Goal: Register for event/course

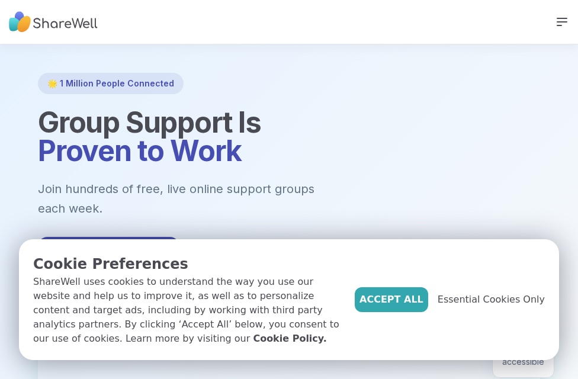
click at [497, 298] on span "Essential Cookies Only" at bounding box center [490, 299] width 107 height 14
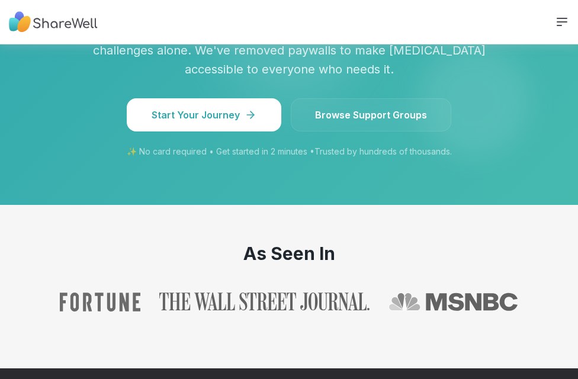
scroll to position [1459, 0]
click at [379, 98] on link "Browse Support Groups" at bounding box center [371, 114] width 160 height 33
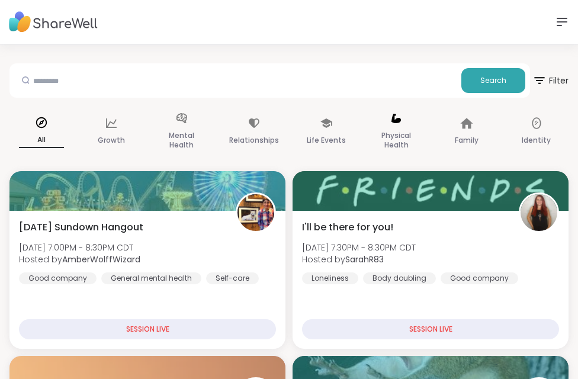
click at [402, 127] on div "Physical Health" at bounding box center [396, 131] width 64 height 59
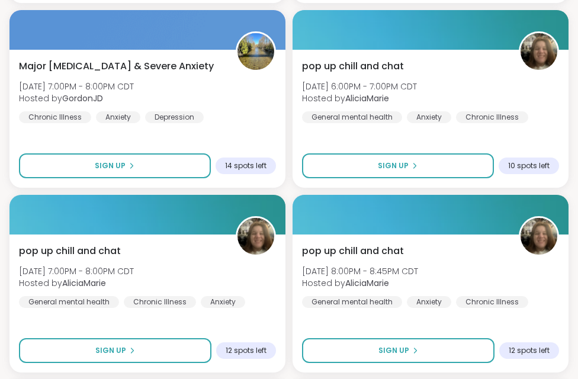
scroll to position [1665, 0]
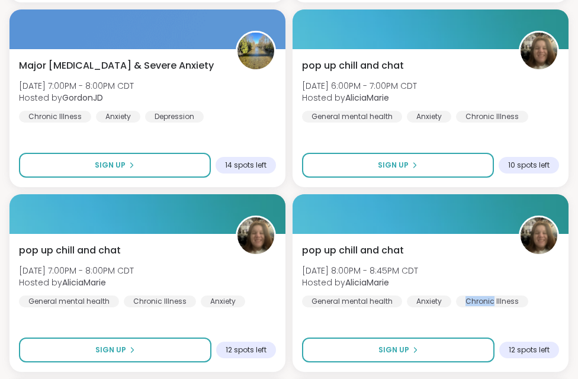
click at [554, 298] on div "pop up chill and chat [DATE] 8:00PM - 8:45PM CDT Hosted by AliciaMarie General …" at bounding box center [430, 275] width 257 height 64
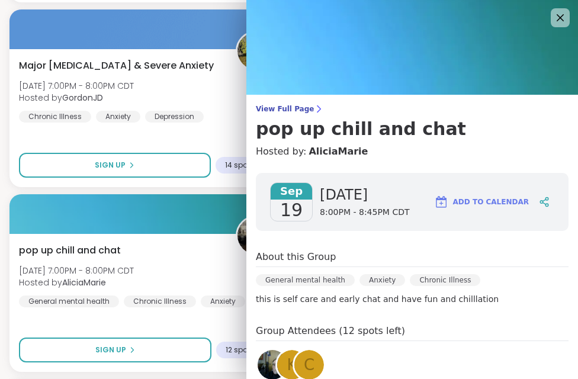
click at [566, 15] on icon at bounding box center [560, 18] width 14 height 14
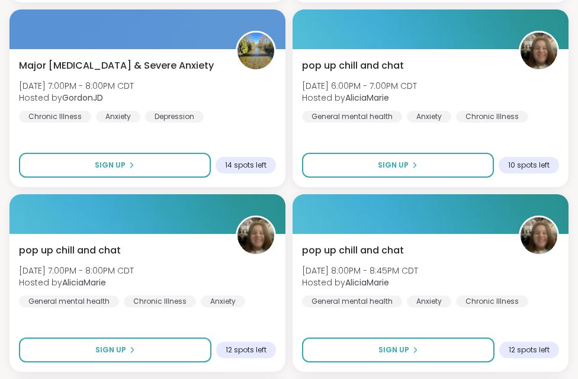
click at [421, 128] on div "pop up chill and chat [DATE] 6:00PM - 7:00PM CDT Hosted by AliciaMarie General …" at bounding box center [430, 118] width 276 height 138
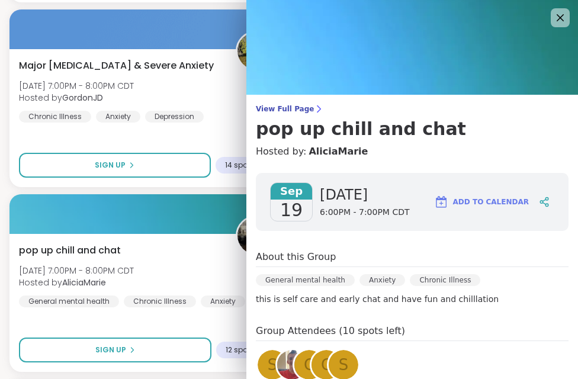
click at [571, 22] on img at bounding box center [411, 47] width 331 height 95
click at [564, 24] on icon at bounding box center [560, 18] width 14 height 14
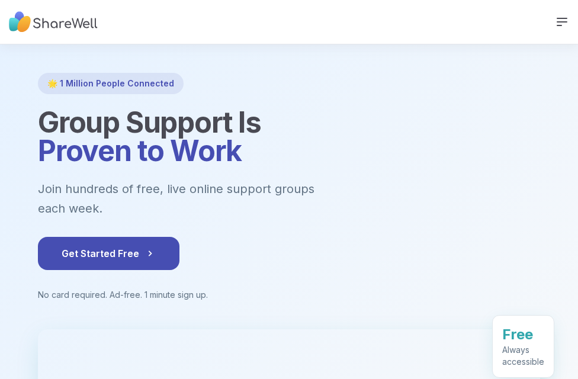
click at [561, 21] on icon at bounding box center [561, 21] width 9 height 7
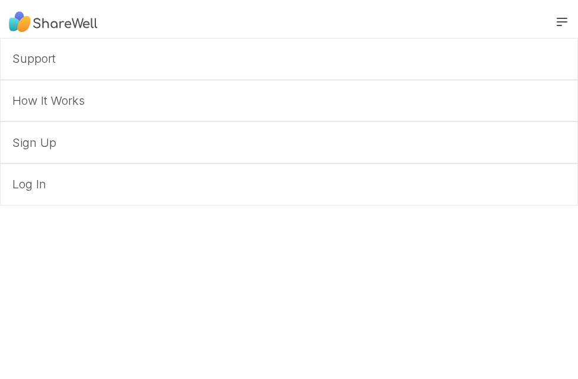
click at [53, 53] on link "Support" at bounding box center [289, 59] width 578 height 42
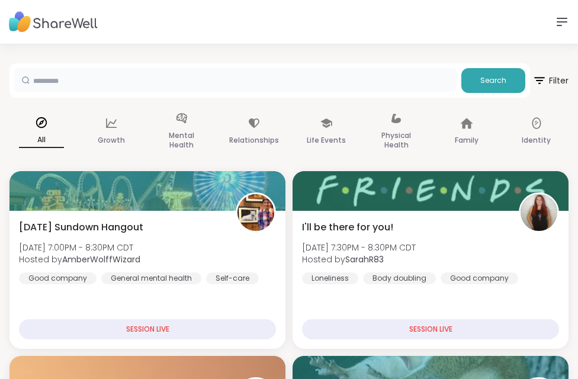
click at [81, 81] on input "text" at bounding box center [235, 80] width 442 height 24
click at [496, 79] on span "Search" at bounding box center [493, 80] width 26 height 11
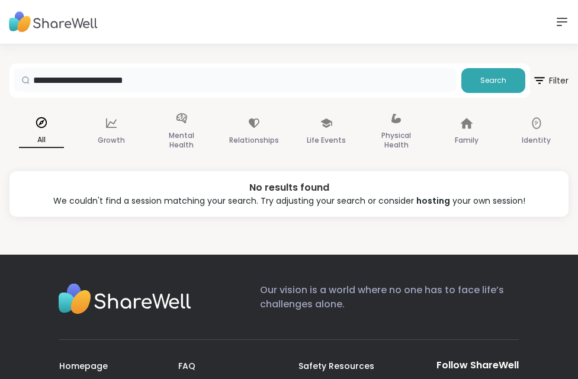
click at [176, 81] on input "**********" at bounding box center [235, 80] width 442 height 24
type input "*"
click at [497, 80] on span "Search" at bounding box center [493, 80] width 26 height 11
click at [493, 79] on span "Search" at bounding box center [493, 80] width 26 height 11
click at [95, 76] on input "**********" at bounding box center [235, 80] width 442 height 24
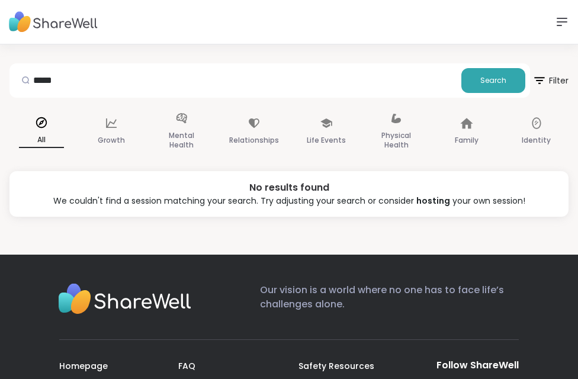
click at [501, 84] on span "Search" at bounding box center [493, 80] width 26 height 11
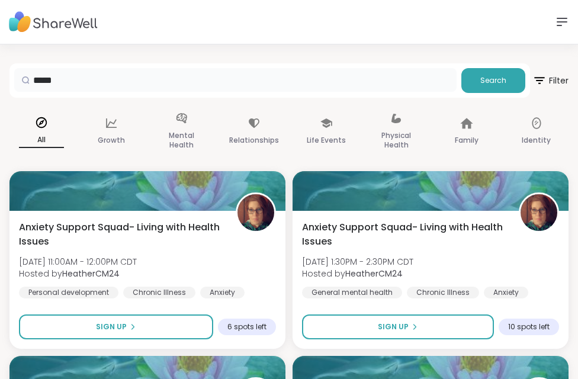
click at [82, 76] on input "*****" at bounding box center [235, 80] width 442 height 24
type input "*"
type input "**********"
click at [495, 76] on span "Search" at bounding box center [493, 80] width 26 height 11
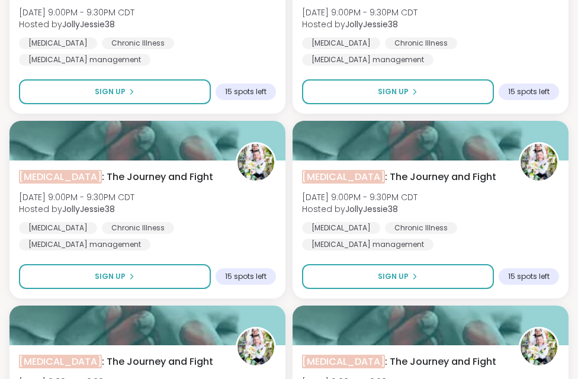
scroll to position [236, 0]
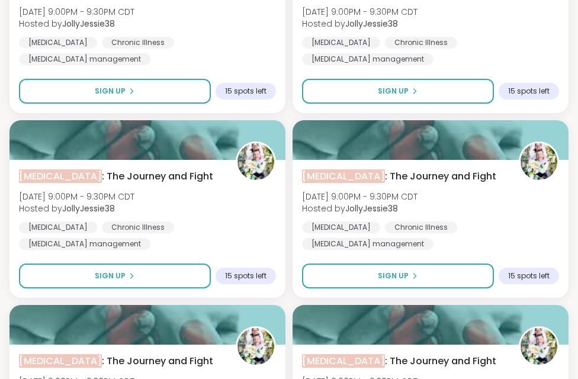
click at [119, 171] on span "[MEDICAL_DATA] : The Journey and Fight" at bounding box center [116, 176] width 194 height 14
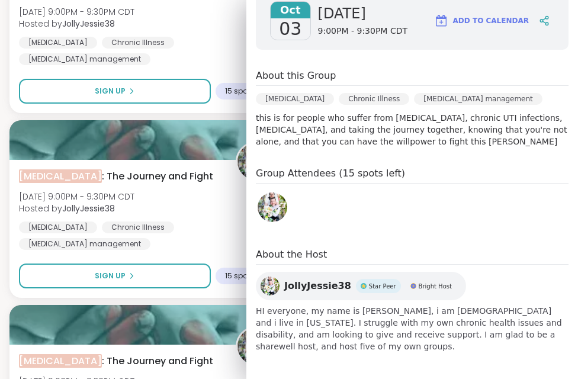
scroll to position [202, 0]
click at [203, 46] on div "[MEDICAL_DATA] Chronic Illness [MEDICAL_DATA] management" at bounding box center [147, 51] width 257 height 28
click at [545, 11] on div at bounding box center [544, 20] width 20 height 21
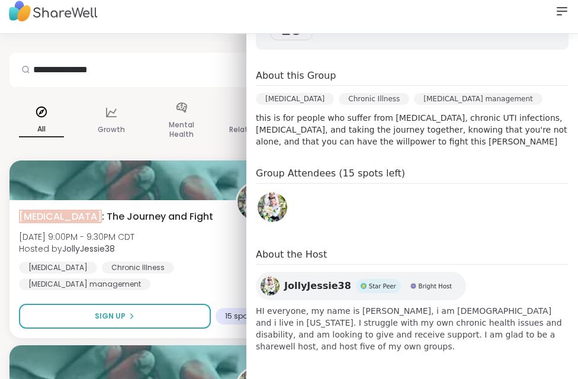
scroll to position [0, 0]
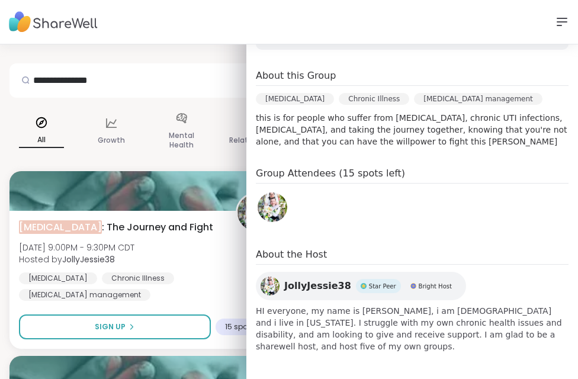
click at [159, 255] on div "[MEDICAL_DATA] : The Journey and Fight [DATE] 9:00PM - 9:30PM CDT Hosted by Jol…" at bounding box center [147, 260] width 257 height 81
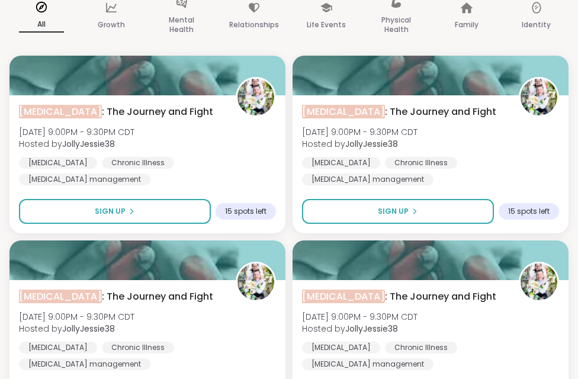
scroll to position [118, 0]
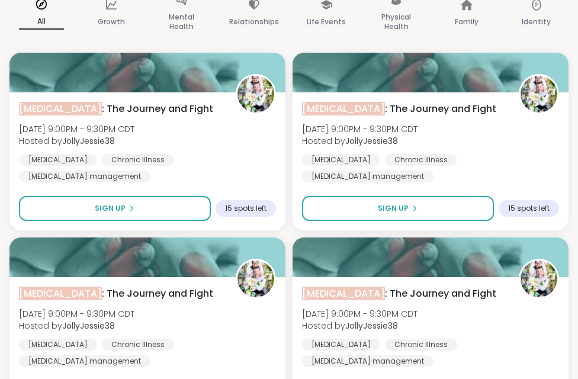
click at [125, 212] on div "Sign Up" at bounding box center [115, 208] width 40 height 11
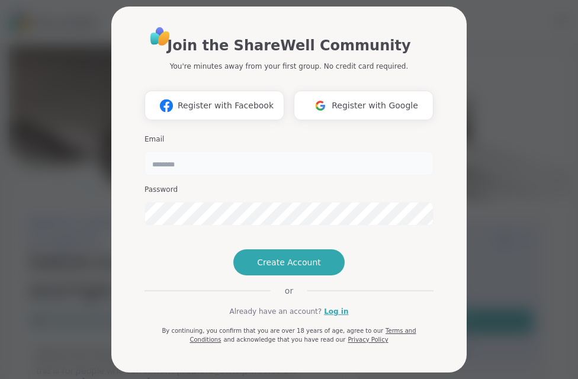
click at [189, 153] on input "email" at bounding box center [288, 164] width 289 height 24
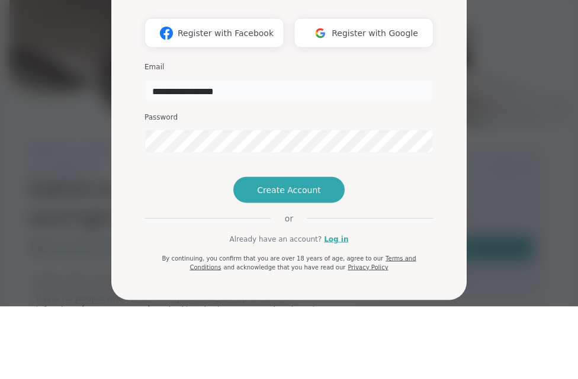
type input "**********"
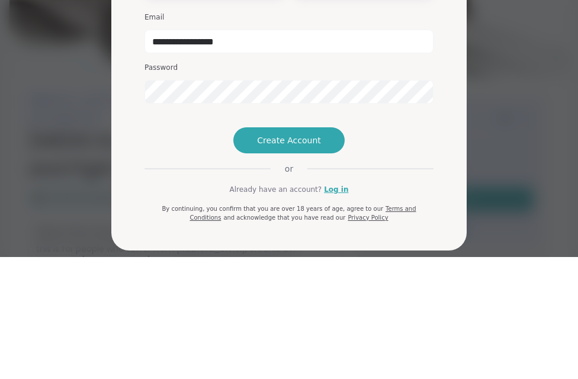
scroll to position [122, 0]
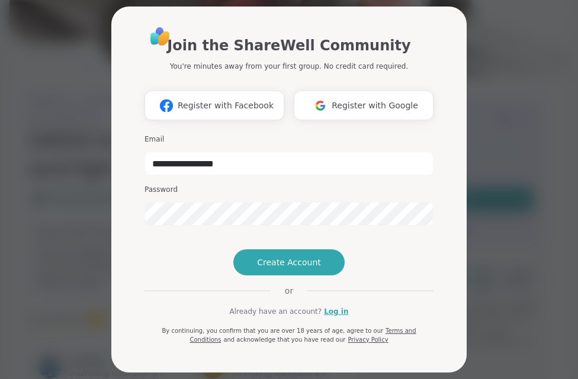
click at [304, 268] on span "Create Account" at bounding box center [289, 262] width 64 height 12
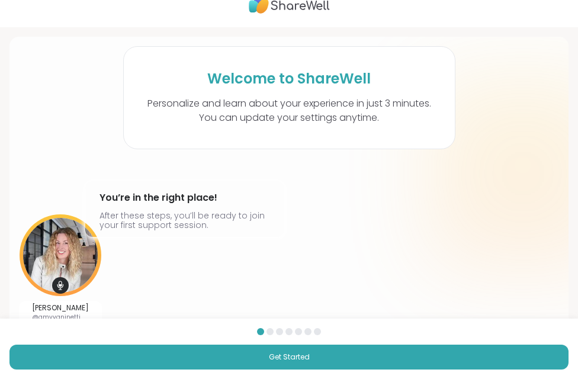
scroll to position [49, 0]
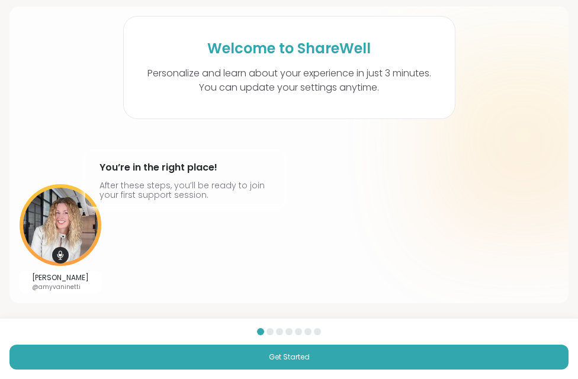
click at [300, 356] on span "Get Started" at bounding box center [289, 357] width 41 height 11
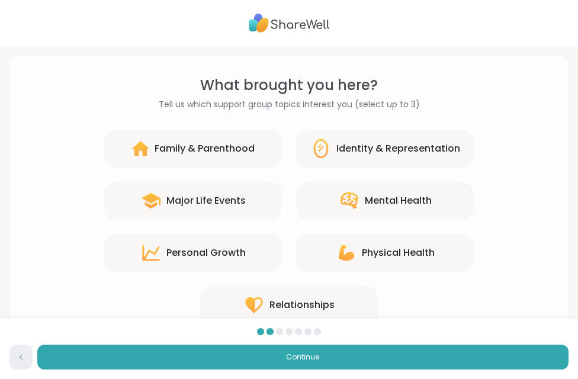
click at [202, 204] on div "Major Life Events" at bounding box center [205, 201] width 79 height 14
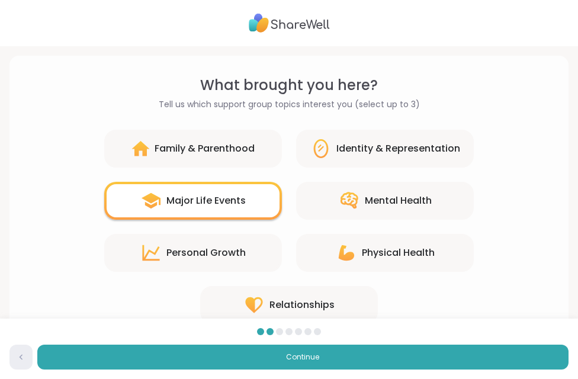
click at [400, 251] on div "Physical Health" at bounding box center [398, 253] width 73 height 14
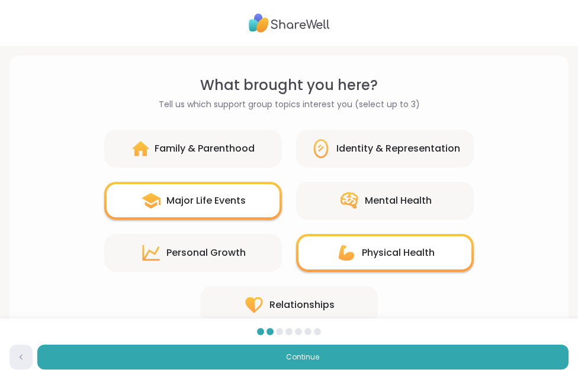
click at [307, 352] on span "Continue" at bounding box center [302, 357] width 33 height 11
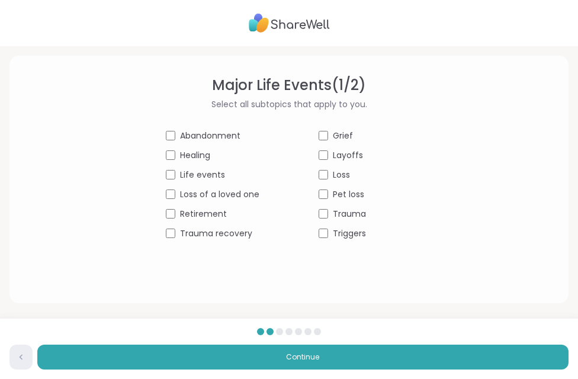
click at [314, 356] on span "Continue" at bounding box center [302, 357] width 33 height 11
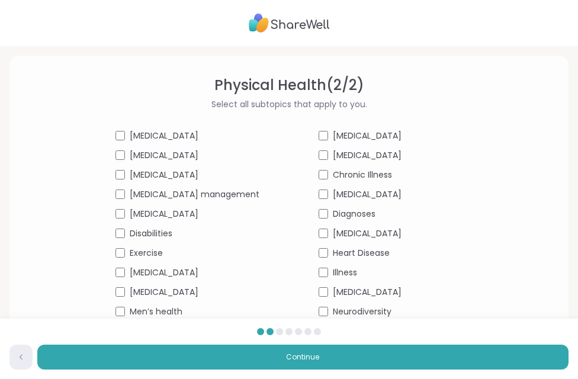
click at [305, 353] on span "Continue" at bounding box center [302, 357] width 33 height 11
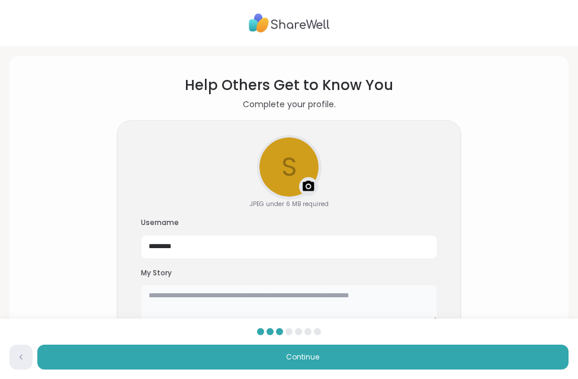
click at [330, 292] on textarea at bounding box center [289, 304] width 296 height 38
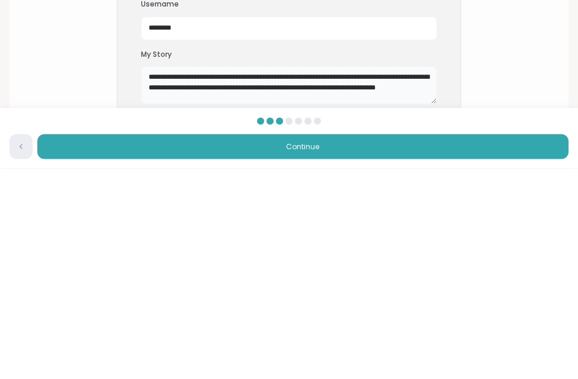
click at [201, 277] on textarea "**********" at bounding box center [289, 296] width 296 height 38
click at [253, 277] on textarea "**********" at bounding box center [289, 296] width 296 height 38
click at [248, 277] on textarea "**********" at bounding box center [289, 296] width 296 height 38
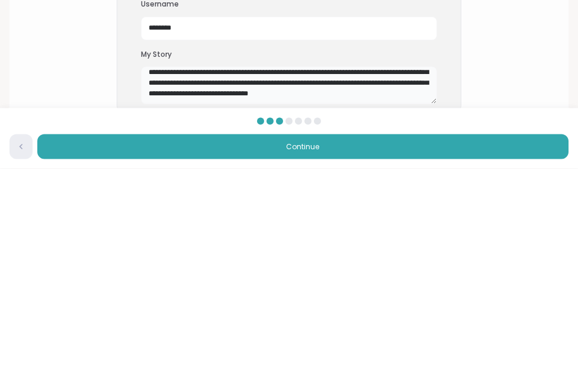
scroll to position [21, 0]
type textarea "**********"
click at [312, 344] on button "Continue" at bounding box center [302, 356] width 531 height 25
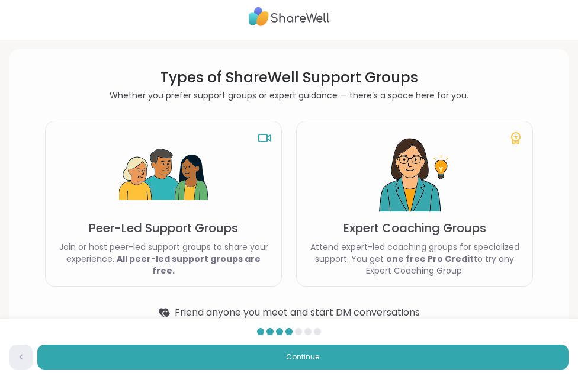
scroll to position [42, 0]
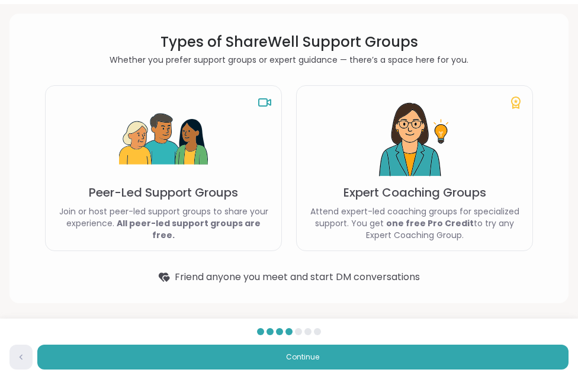
click at [200, 199] on p "Peer-Led Support Groups" at bounding box center [163, 192] width 149 height 17
click at [182, 154] on img at bounding box center [163, 139] width 89 height 89
click at [194, 210] on div "Peer-Led Support Groups Join or host peer-led support groups to share your expe…" at bounding box center [163, 168] width 237 height 166
click at [314, 353] on span "Continue" at bounding box center [302, 357] width 33 height 11
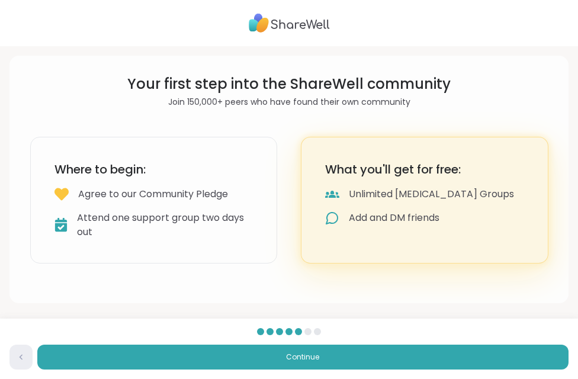
click at [312, 353] on span "Continue" at bounding box center [302, 357] width 33 height 11
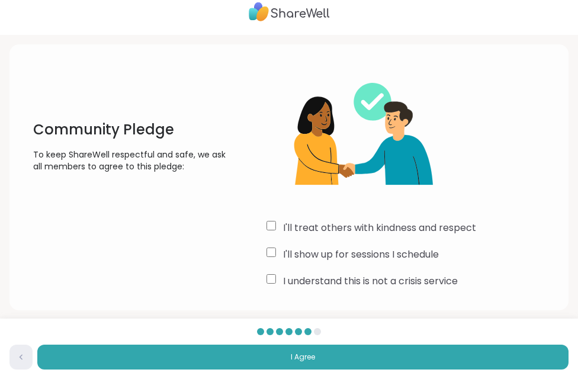
scroll to position [18, 0]
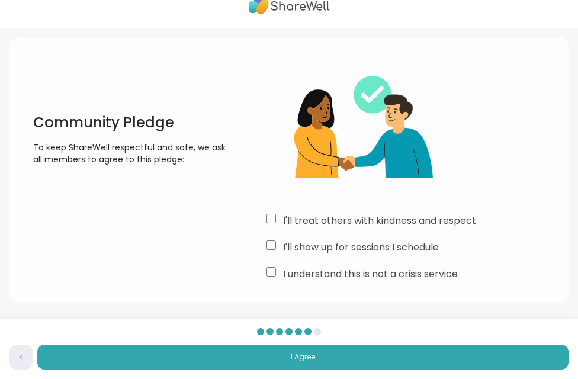
click at [307, 353] on span "I Agree" at bounding box center [303, 357] width 24 height 11
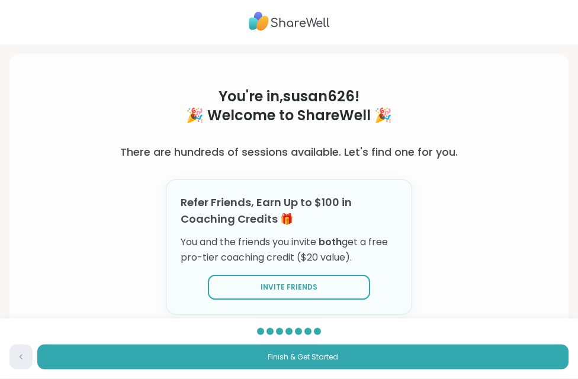
scroll to position [0, 0]
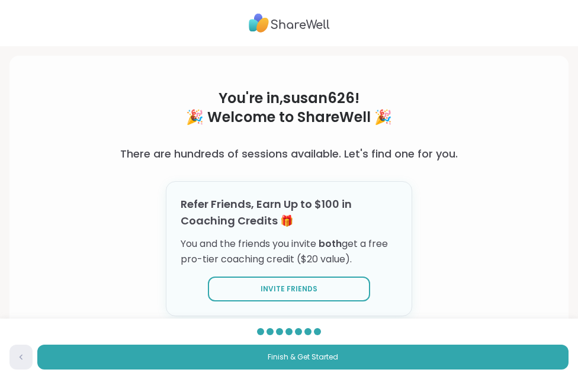
click at [319, 354] on span "Finish & Get Started" at bounding box center [303, 357] width 70 height 11
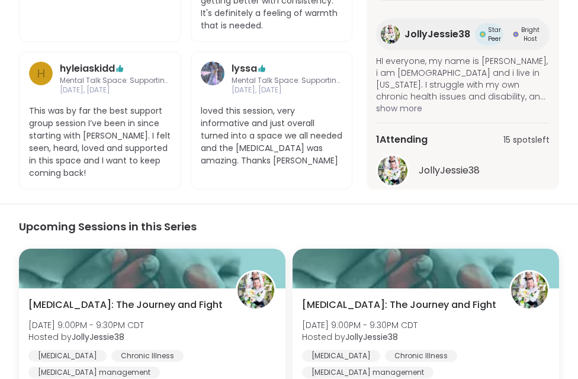
scroll to position [990, 0]
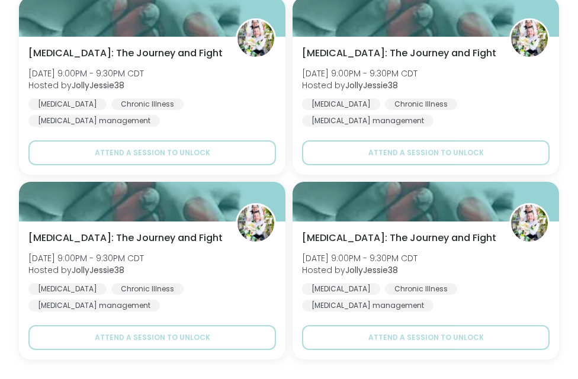
click at [153, 147] on span "Attend a session to unlock" at bounding box center [152, 152] width 115 height 11
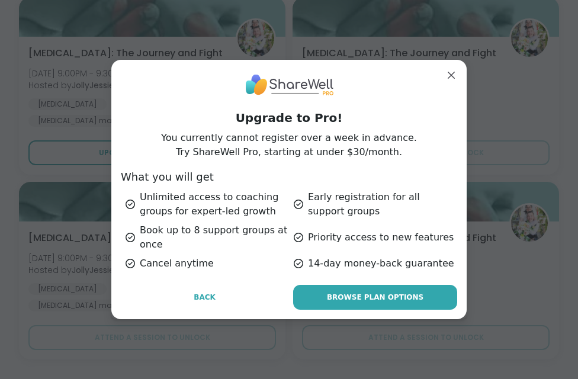
click at [208, 298] on span "Back" at bounding box center [205, 297] width 22 height 11
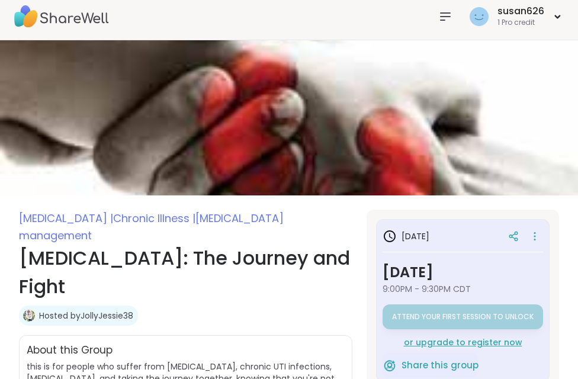
scroll to position [0, 0]
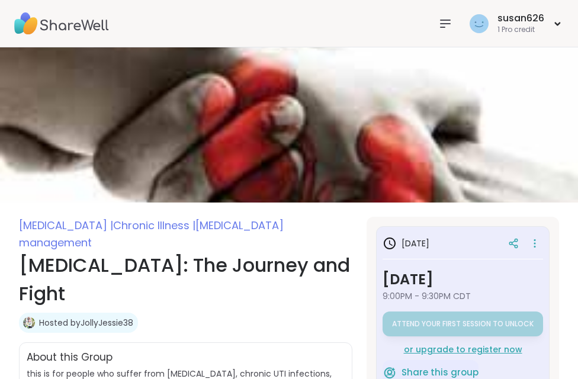
click at [439, 18] on icon at bounding box center [445, 24] width 14 height 14
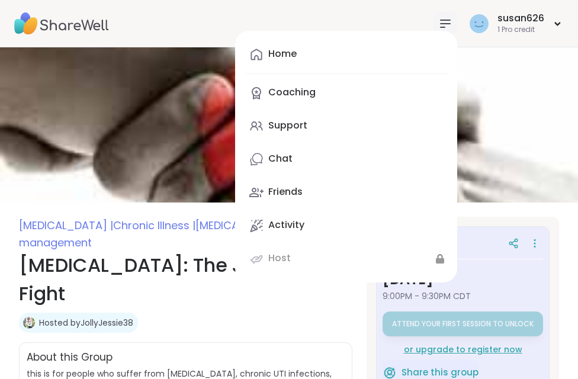
click at [289, 123] on div "Support" at bounding box center [287, 125] width 39 height 13
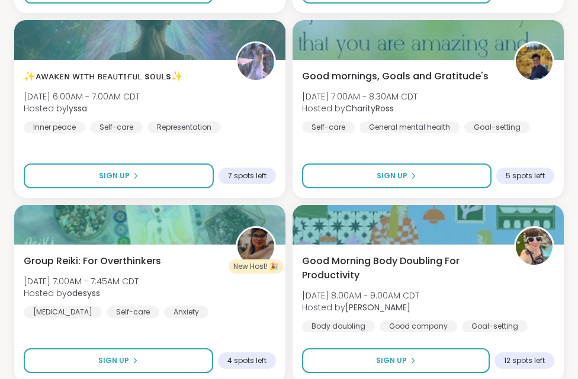
scroll to position [1547, 0]
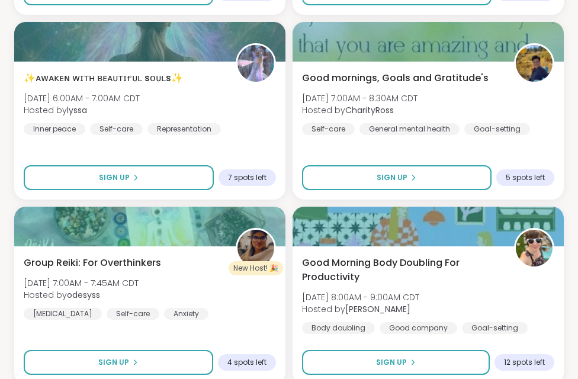
click at [429, 67] on div "Good mornings, Goals and Gratitude's [DATE] 7:00AM - 8:30AM CDT Hosted by Chari…" at bounding box center [427, 131] width 271 height 138
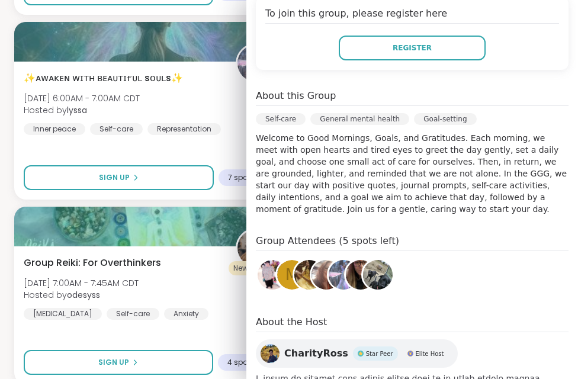
scroll to position [275, 0]
